Goal: Task Accomplishment & Management: Use online tool/utility

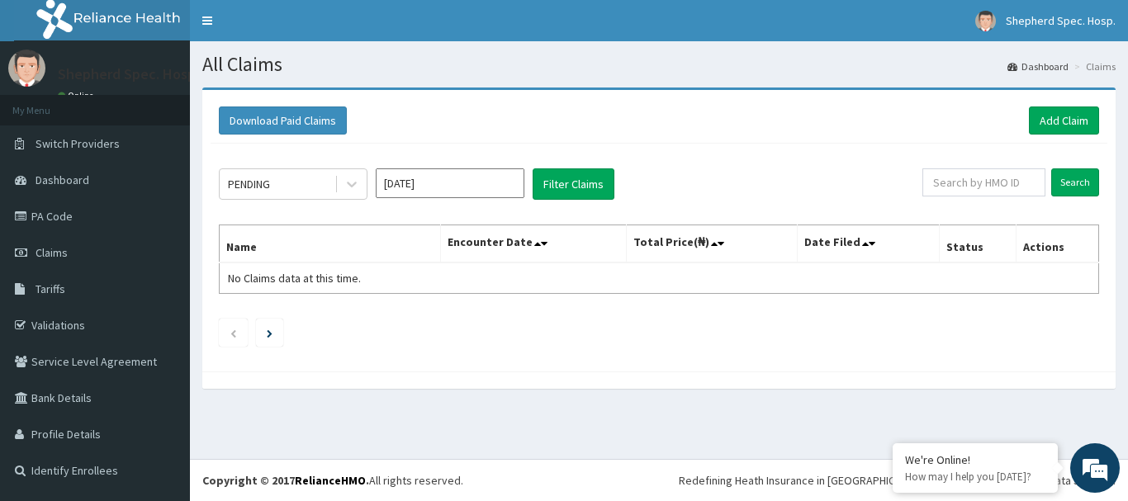
click at [751, 164] on div "PENDING Aug 2025 Filter Claims Search Name Encounter Date Total Price(₦) Date F…" at bounding box center [659, 254] width 897 height 220
click at [1042, 121] on link "Add Claim" at bounding box center [1064, 121] width 70 height 28
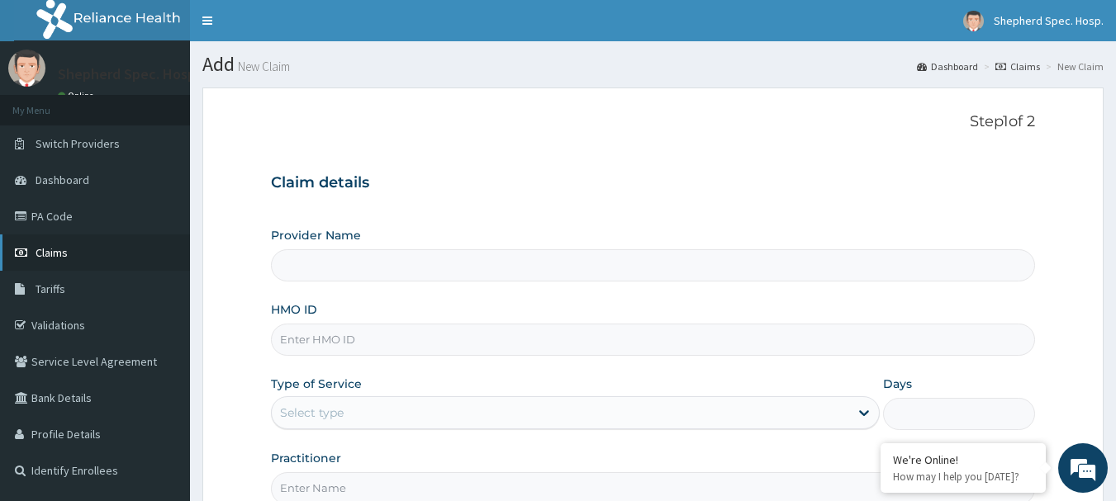
click at [113, 247] on link "Claims" at bounding box center [95, 253] width 190 height 36
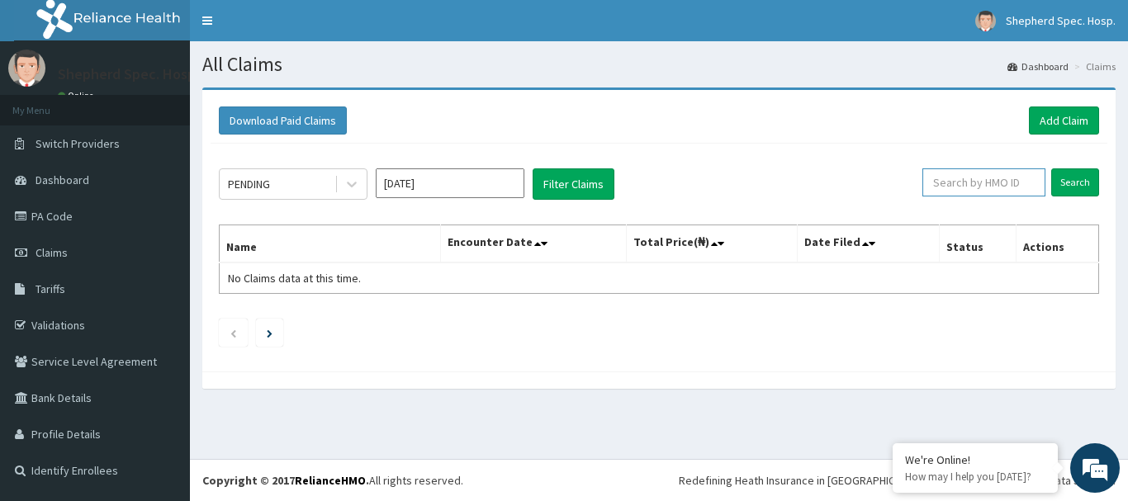
click at [1015, 178] on input "text" at bounding box center [983, 182] width 123 height 28
paste input "GMT/10249/A"
type input "GMT/10249/A"
click at [1066, 176] on input "Search" at bounding box center [1075, 182] width 48 height 28
click at [927, 179] on input "GMT/10249/A" at bounding box center [958, 182] width 111 height 28
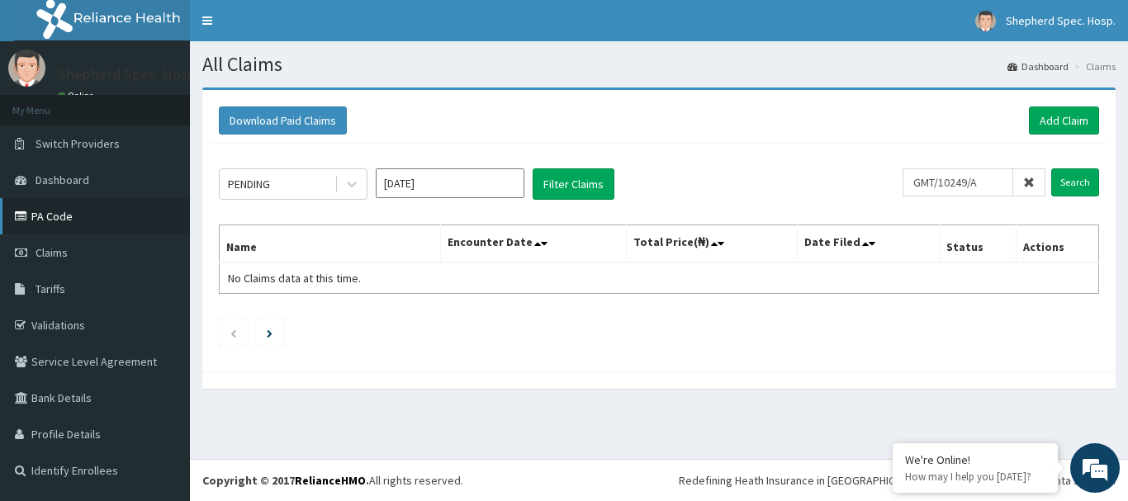
click at [67, 207] on link "PA Code" at bounding box center [95, 216] width 190 height 36
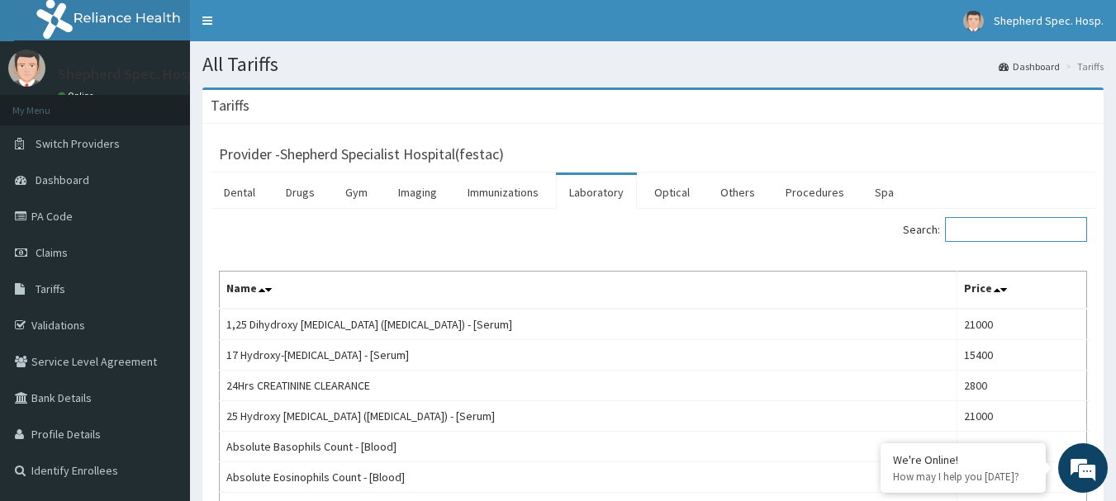
click at [1003, 220] on input "Search:" at bounding box center [1016, 229] width 142 height 25
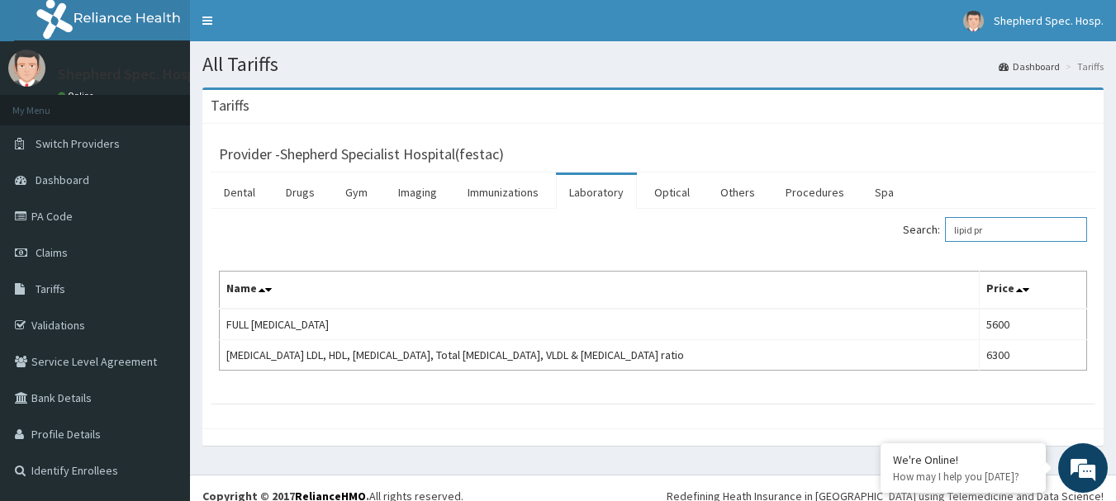
drag, startPoint x: 1013, startPoint y: 233, endPoint x: 935, endPoint y: 225, distance: 78.9
click at [935, 225] on label "Search: lipid pr" at bounding box center [995, 229] width 184 height 25
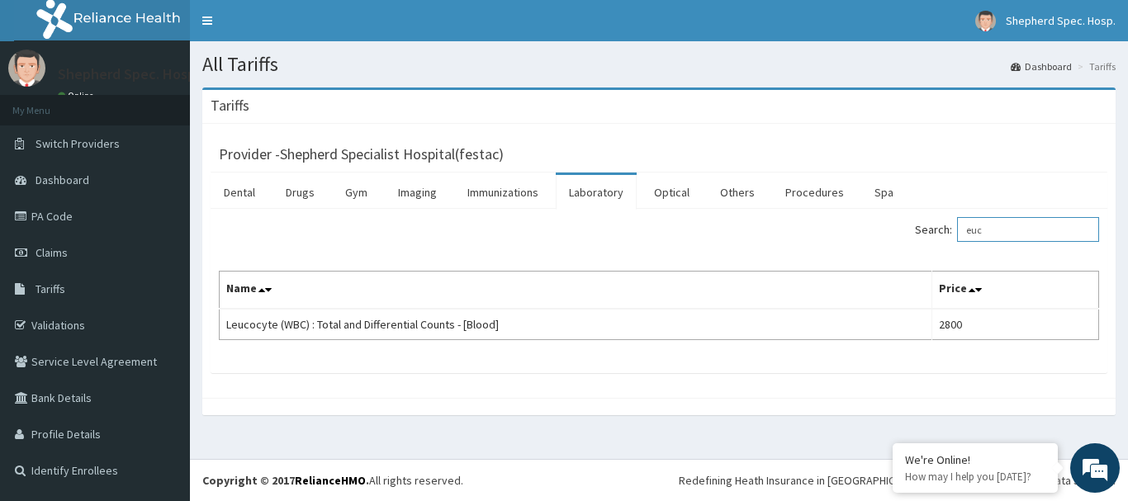
drag, startPoint x: 1018, startPoint y: 235, endPoint x: 957, endPoint y: 254, distance: 63.8
click at [957, 254] on div "Search: euc Name Price Leucocyte (WBC) : Total and Differential Counts - [Blood…" at bounding box center [659, 278] width 880 height 123
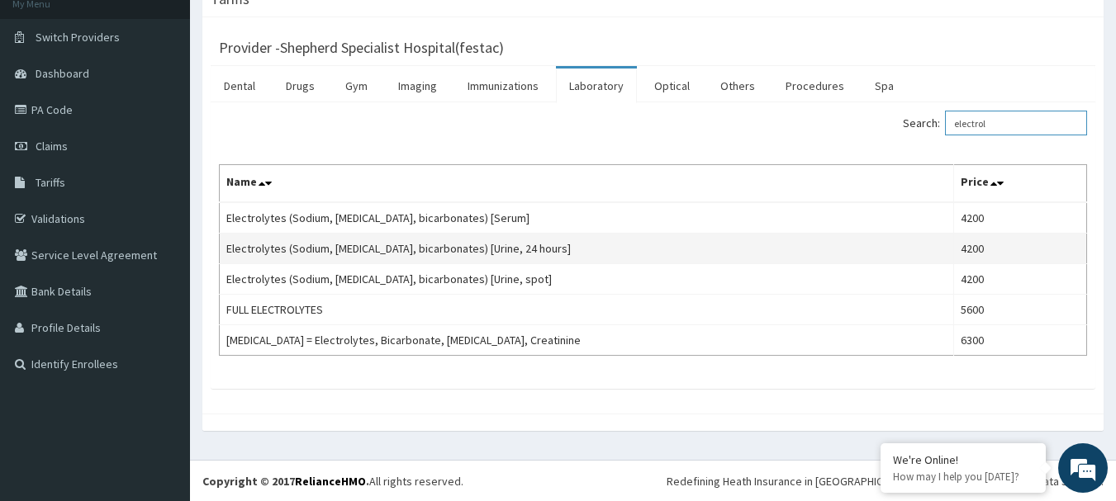
scroll to position [107, 0]
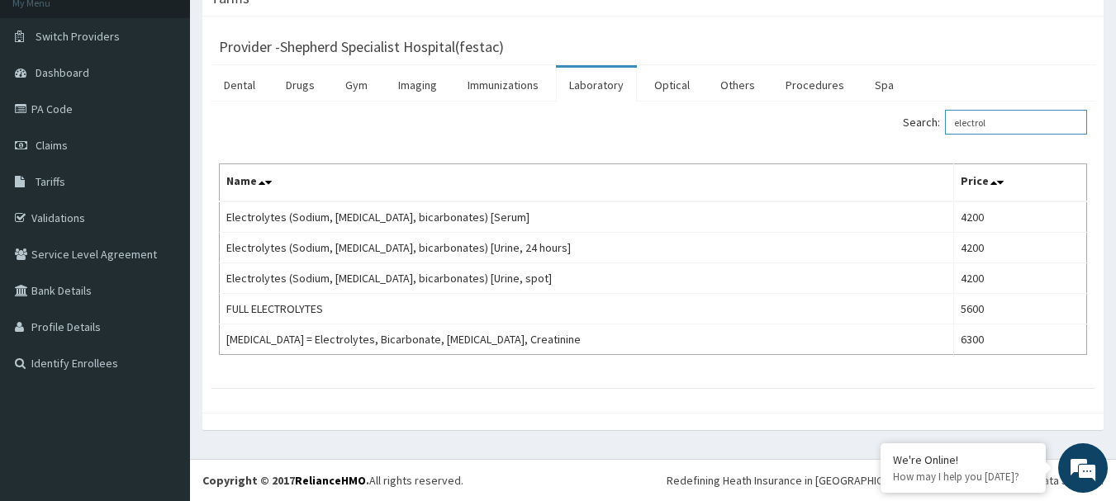
type input "electrol"
click at [304, 81] on link "Drugs" at bounding box center [300, 85] width 55 height 35
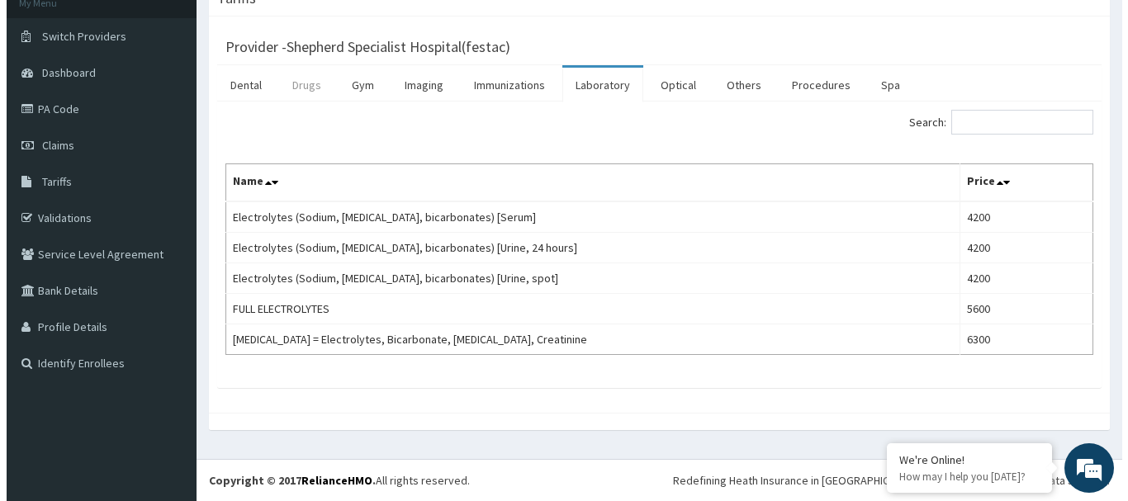
scroll to position [0, 0]
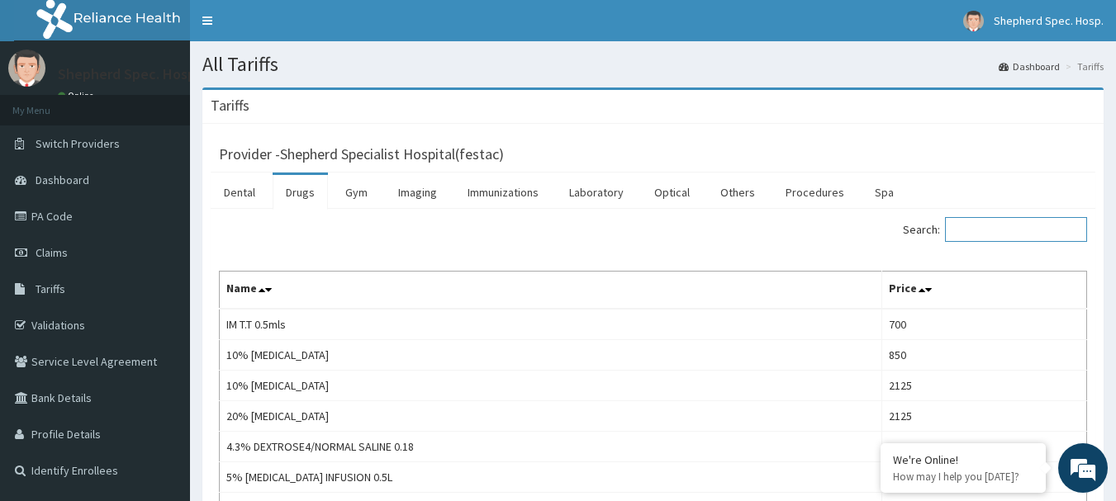
click at [1054, 234] on input "Search:" at bounding box center [1016, 229] width 142 height 25
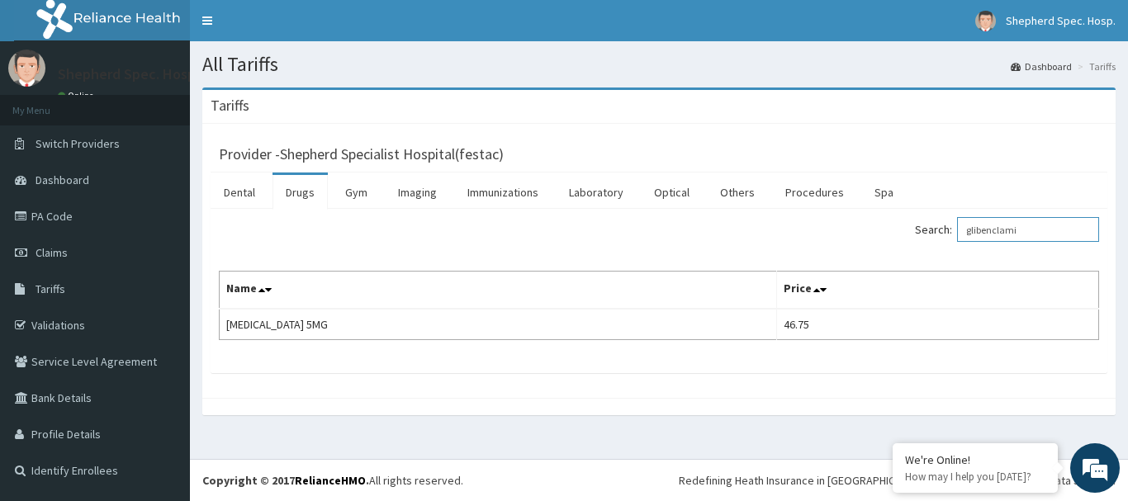
type input "glibenclami"
